Goal: Task Accomplishment & Management: Manage account settings

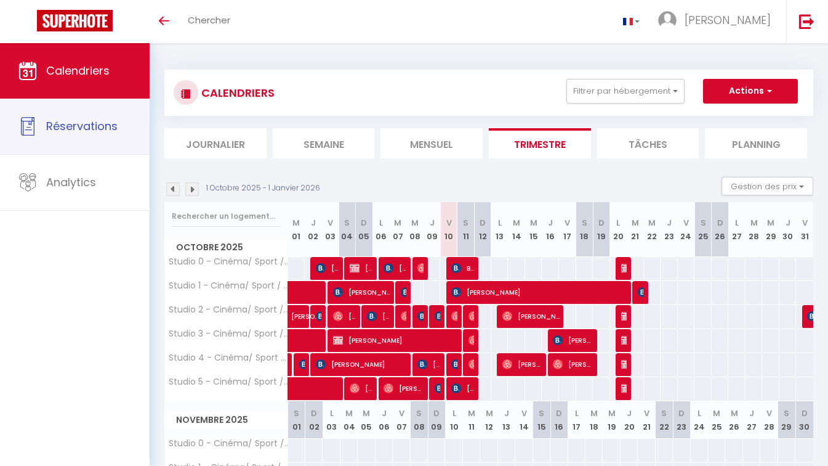
click at [123, 136] on link "Réservations" at bounding box center [75, 126] width 150 height 55
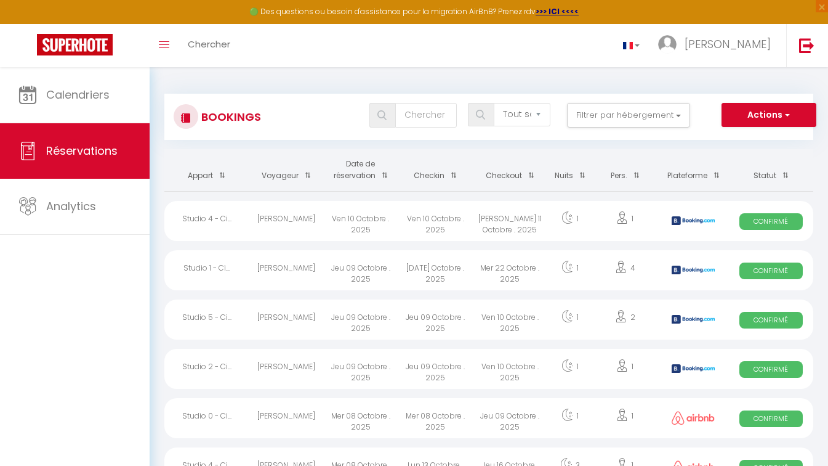
click at [367, 171] on th "Date de réservation" at bounding box center [360, 170] width 75 height 42
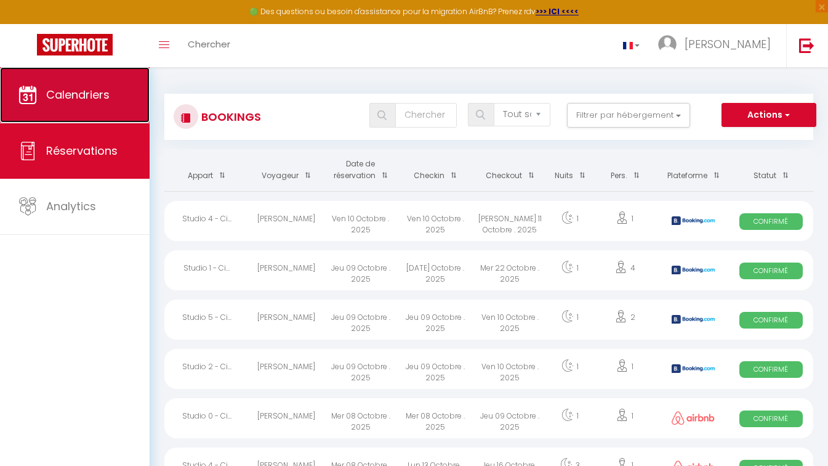
click at [81, 83] on link "Calendriers" at bounding box center [75, 94] width 150 height 55
